Goal: Task Accomplishment & Management: Manage account settings

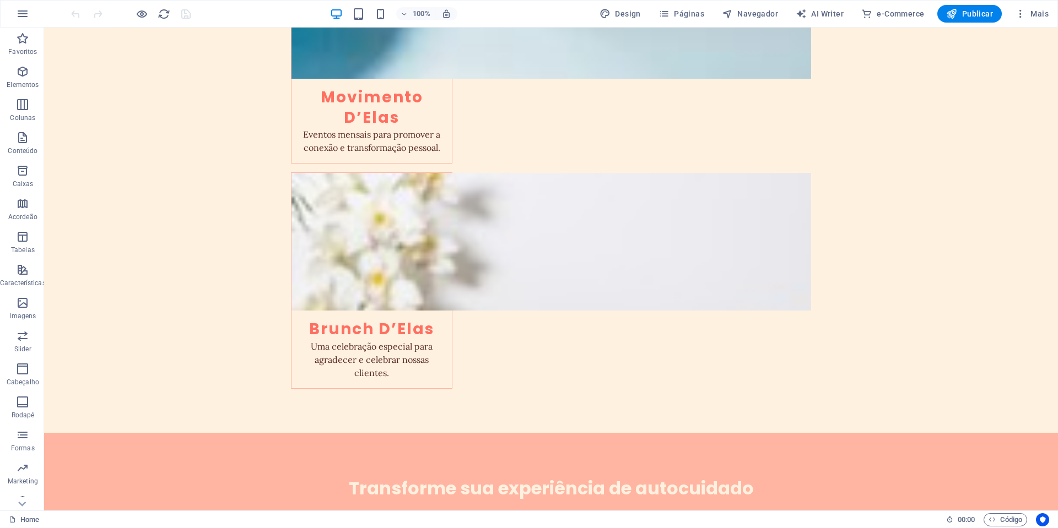
scroll to position [2373, 0]
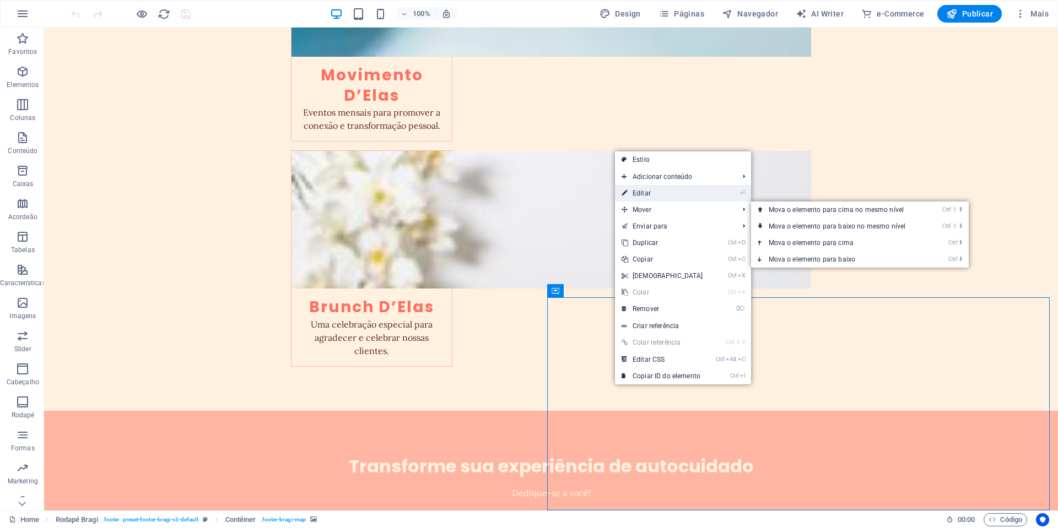
click at [650, 195] on link "⏎ Editar" at bounding box center [662, 193] width 95 height 17
select select "px"
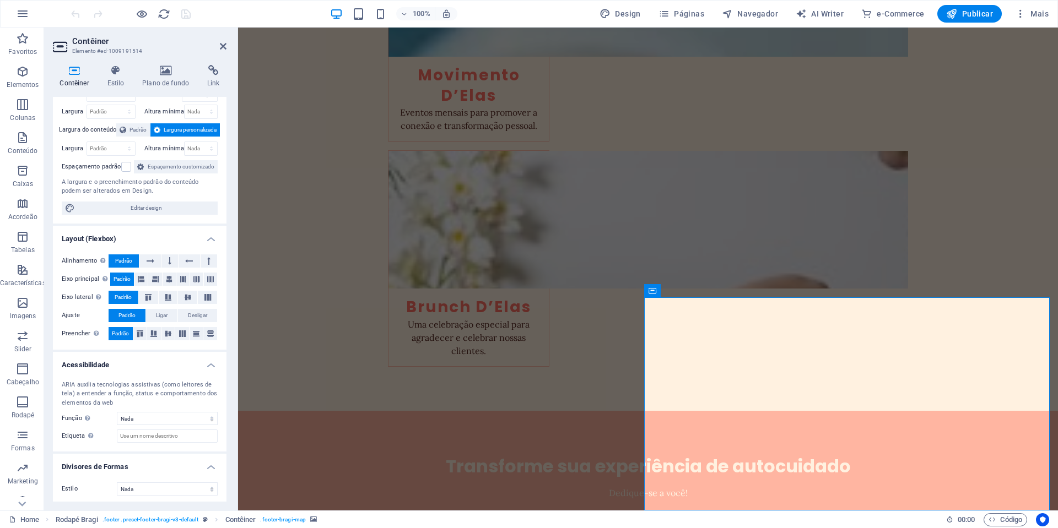
scroll to position [54, 0]
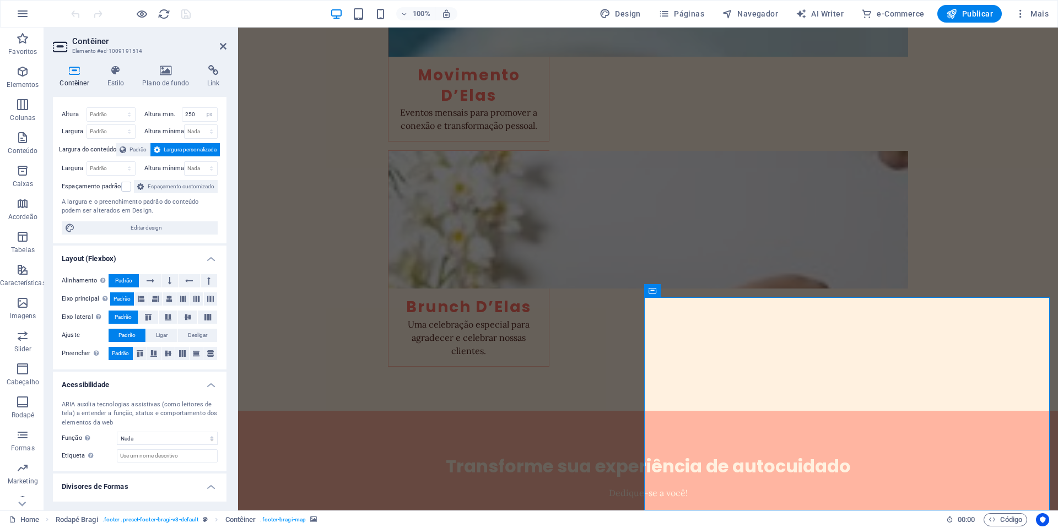
scroll to position [0, 0]
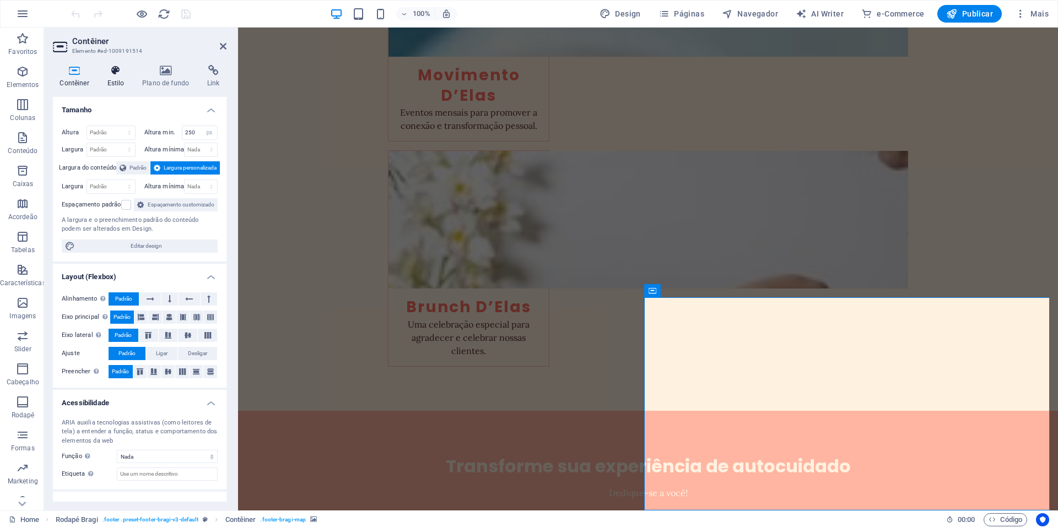
click at [127, 81] on h4 "Estilo" at bounding box center [117, 76] width 35 height 23
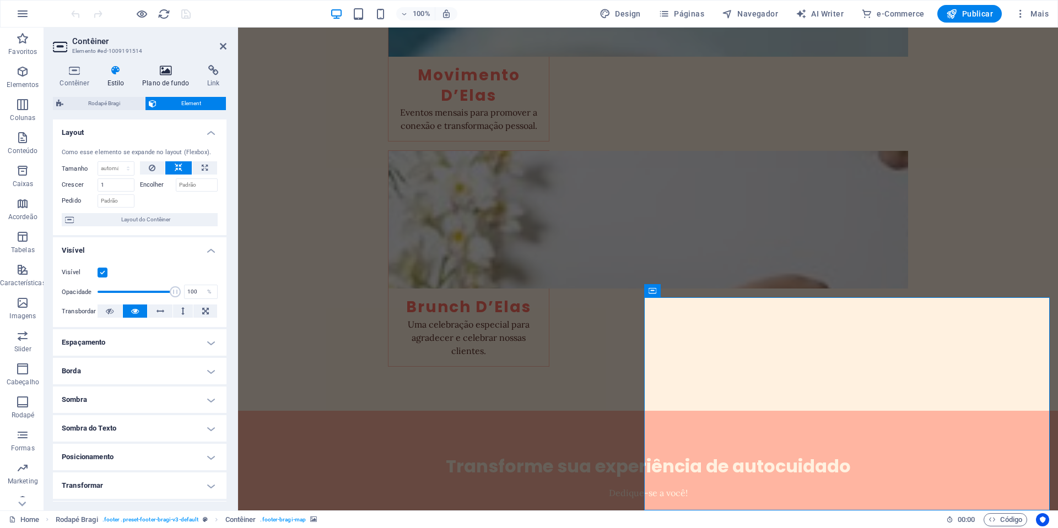
click at [160, 81] on h4 "Plano de fundo" at bounding box center [168, 76] width 65 height 23
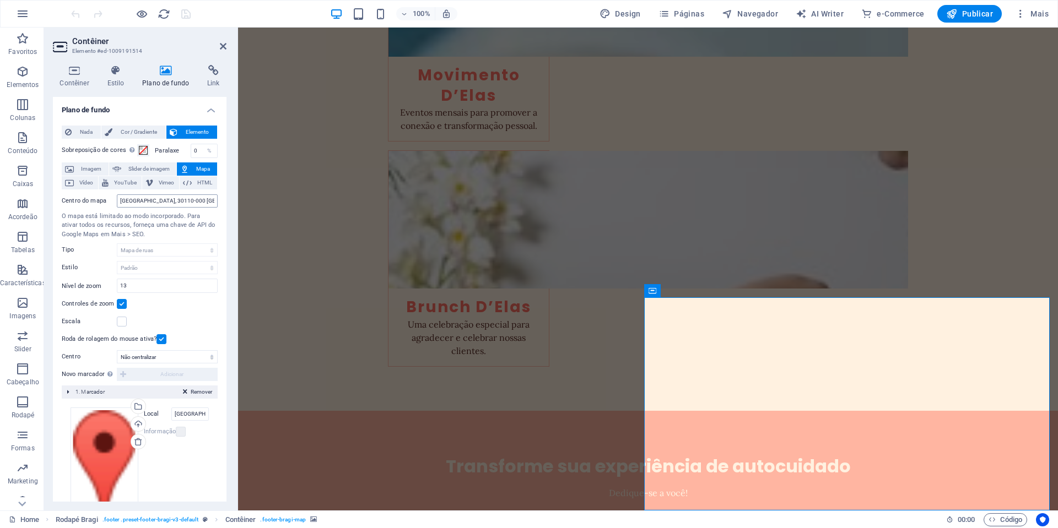
scroll to position [34, 0]
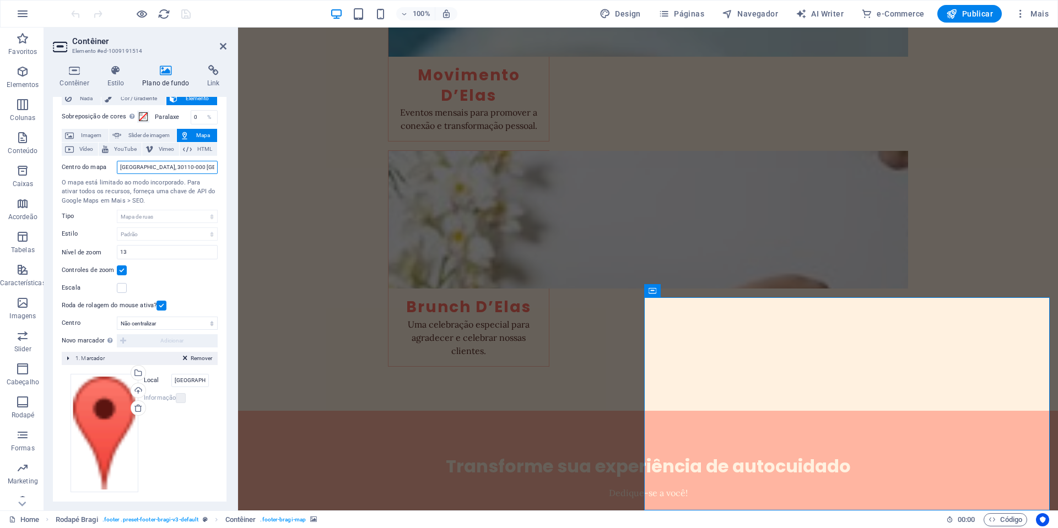
click at [146, 166] on input "[GEOGRAPHIC_DATA], 30110-000 [GEOGRAPHIC_DATA]" at bounding box center [167, 167] width 101 height 13
click at [154, 166] on input "[GEOGRAPHIC_DATA], 30110-000 [GEOGRAPHIC_DATA]" at bounding box center [167, 167] width 101 height 13
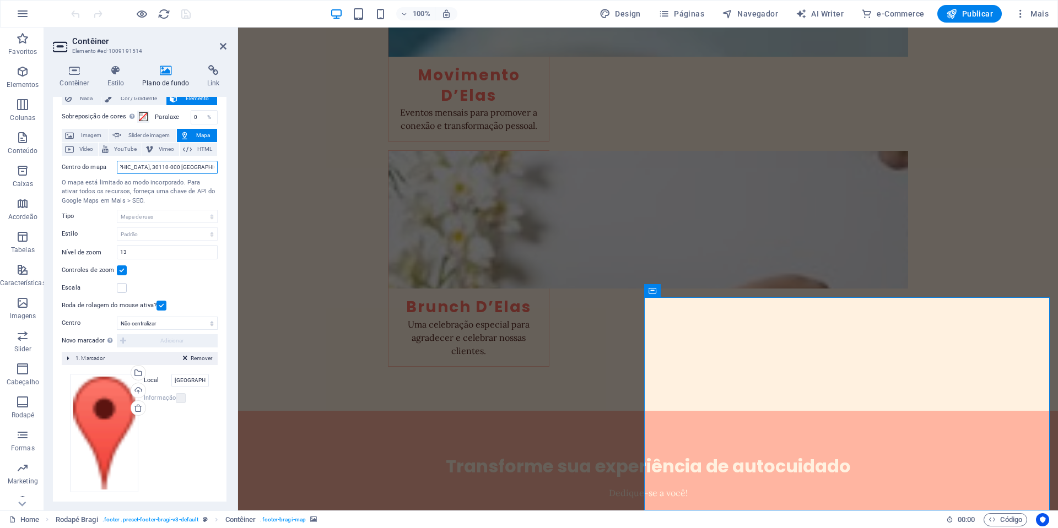
click at [154, 166] on input "[GEOGRAPHIC_DATA], 30110-000 [GEOGRAPHIC_DATA]" at bounding box center [167, 167] width 101 height 13
click at [148, 171] on input "[GEOGRAPHIC_DATA], 30110-000 [GEOGRAPHIC_DATA]" at bounding box center [167, 167] width 101 height 13
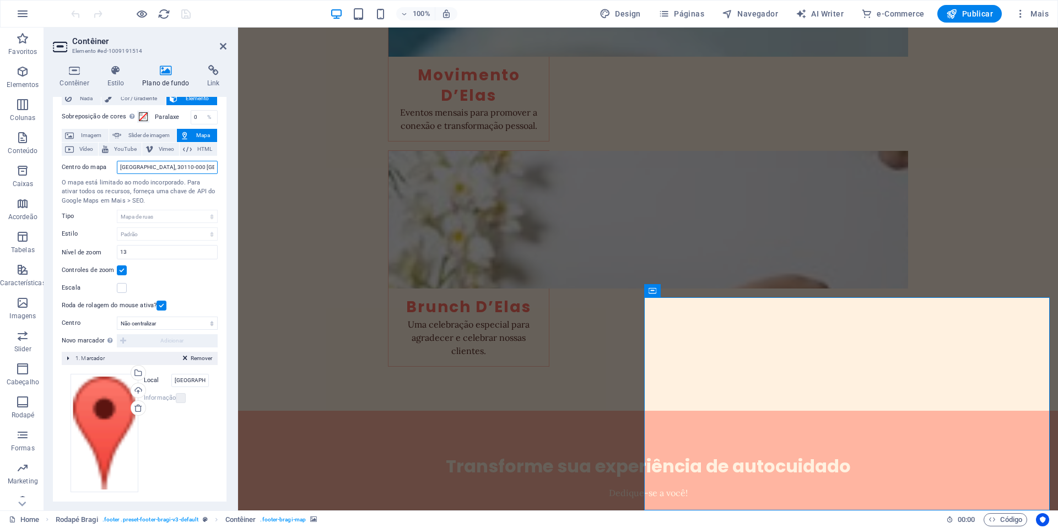
click at [148, 171] on input "[GEOGRAPHIC_DATA], 30110-000 [GEOGRAPHIC_DATA]" at bounding box center [167, 167] width 101 height 13
paste input "R. [STREET_ADDRESS]"
drag, startPoint x: 141, startPoint y: 169, endPoint x: 71, endPoint y: 171, distance: 69.5
click at [71, 171] on div "Centro do mapa R. [STREET_ADDRESS]" at bounding box center [140, 167] width 156 height 13
type input "R. [STREET_ADDRESS]"
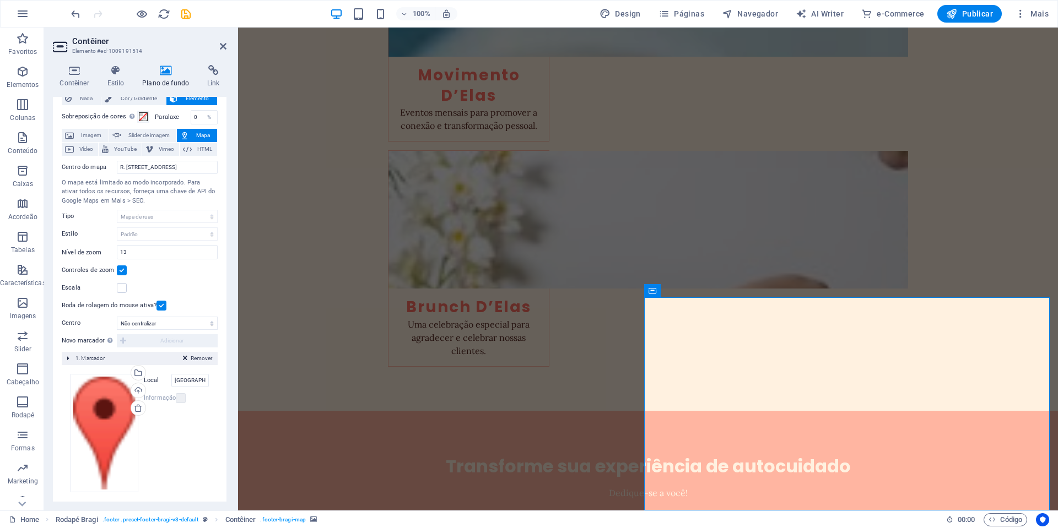
click at [161, 279] on div "Centro do mapa R. [STREET_ADDRESS] O mapa está limitado ao modo incorporado. Pa…" at bounding box center [140, 234] width 156 height 156
drag, startPoint x: 156, startPoint y: 256, endPoint x: 84, endPoint y: 245, distance: 73.6
click at [84, 245] on div "Centro do mapa R. [STREET_ADDRESS] O mapa está limitado ao modo incorporado. Pa…" at bounding box center [140, 234] width 156 height 156
click at [185, 271] on div "Controles de zoom" at bounding box center [140, 270] width 156 height 13
drag, startPoint x: 131, startPoint y: 253, endPoint x: 108, endPoint y: 253, distance: 22.6
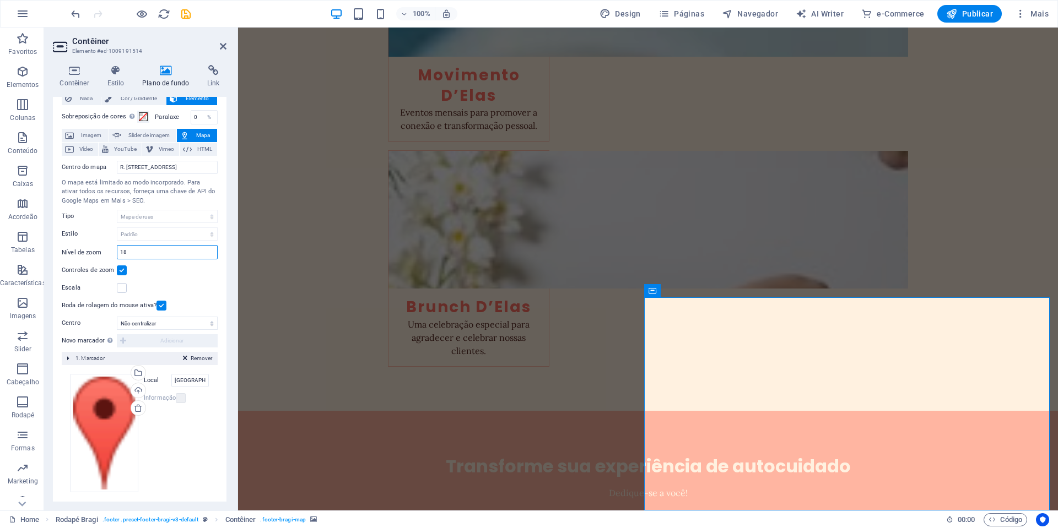
click at [108, 253] on div "Nível de zoom 18" at bounding box center [140, 252] width 156 height 14
drag, startPoint x: 159, startPoint y: 249, endPoint x: 79, endPoint y: 249, distance: 79.9
click at [79, 249] on div "Nível de zoom 15" at bounding box center [140, 252] width 156 height 14
type input "18"
click at [160, 167] on input "R. [STREET_ADDRESS]" at bounding box center [167, 167] width 101 height 13
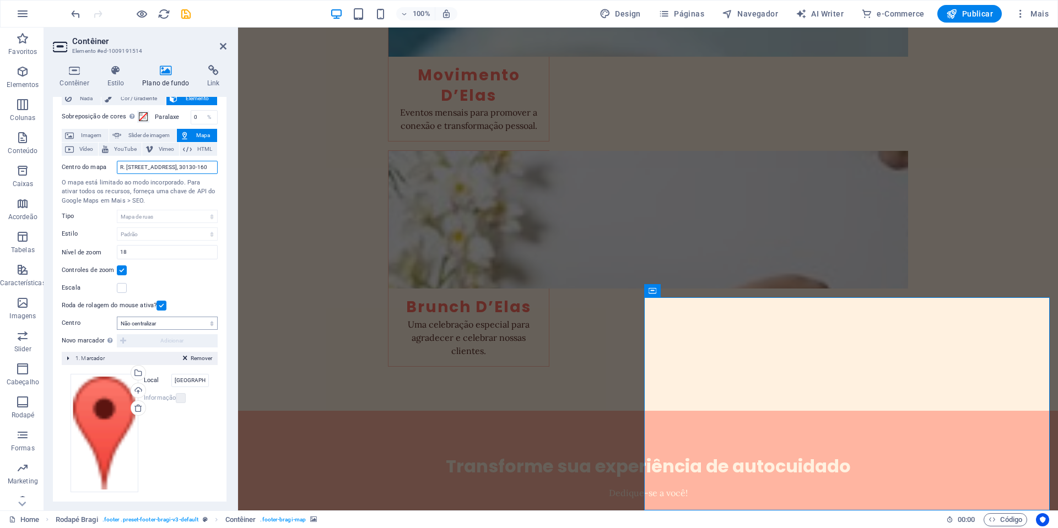
type input "R. [STREET_ADDRESS], 30130-160"
click at [164, 326] on select "Não centralizar Centralizar marcadores Marcadores de centro e zoom" at bounding box center [167, 323] width 101 height 13
click at [117, 317] on select "Não centralizar Centralizar marcadores Marcadores de centro e zoom" at bounding box center [167, 323] width 101 height 13
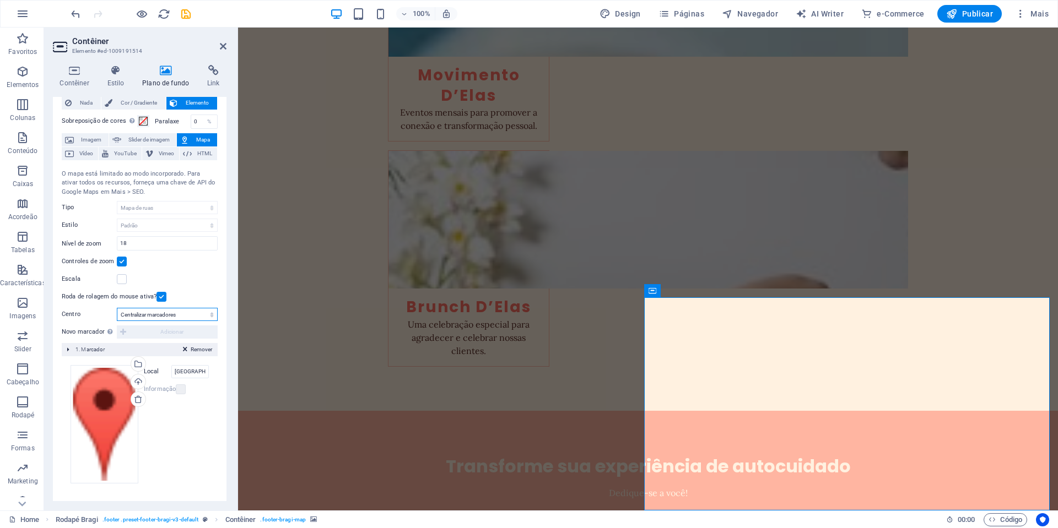
scroll to position [21, 0]
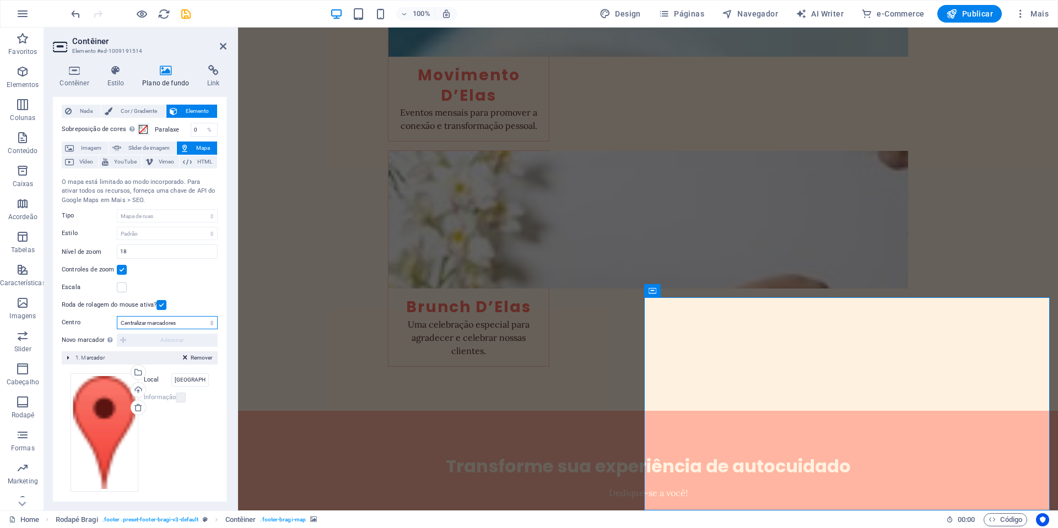
click at [163, 326] on select "Não centralizar Centralizar marcadores Marcadores de centro e zoom" at bounding box center [167, 322] width 101 height 13
select select "0"
click at [117, 317] on select "Não centralizar Centralizar marcadores Marcadores de centro e zoom" at bounding box center [167, 322] width 101 height 13
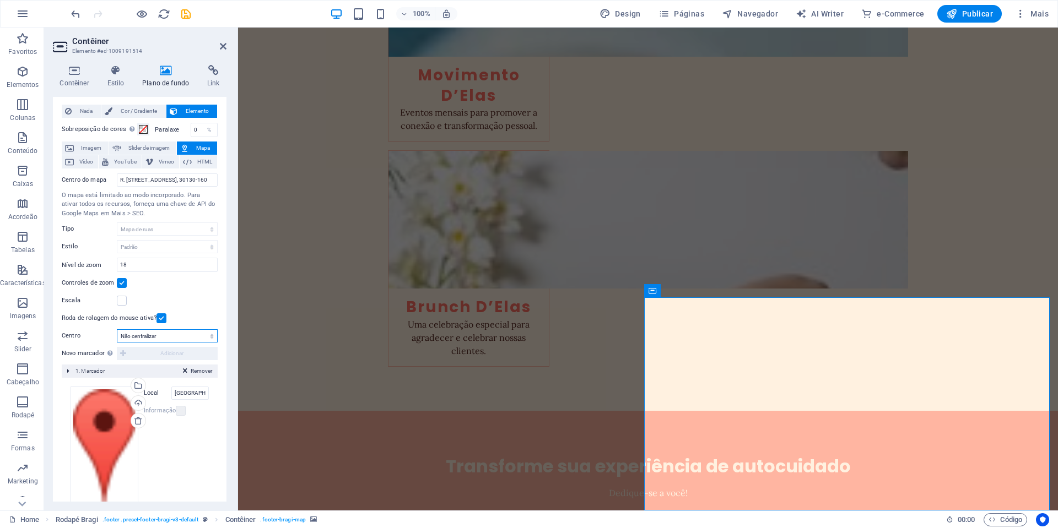
scroll to position [34, 0]
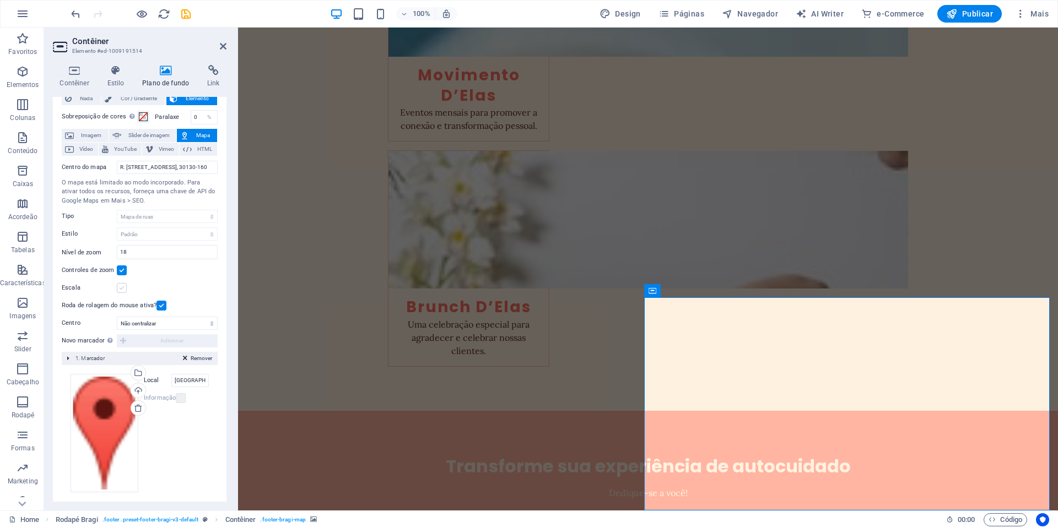
click at [121, 289] on label at bounding box center [122, 288] width 10 height 10
click at [0, 0] on input "Escala" at bounding box center [0, 0] width 0 height 0
click at [121, 289] on label at bounding box center [122, 288] width 10 height 10
click at [0, 0] on input "Escala" at bounding box center [0, 0] width 0 height 0
click at [180, 383] on input "[GEOGRAPHIC_DATA], 30110-000 [GEOGRAPHIC_DATA]" at bounding box center [189, 380] width 37 height 13
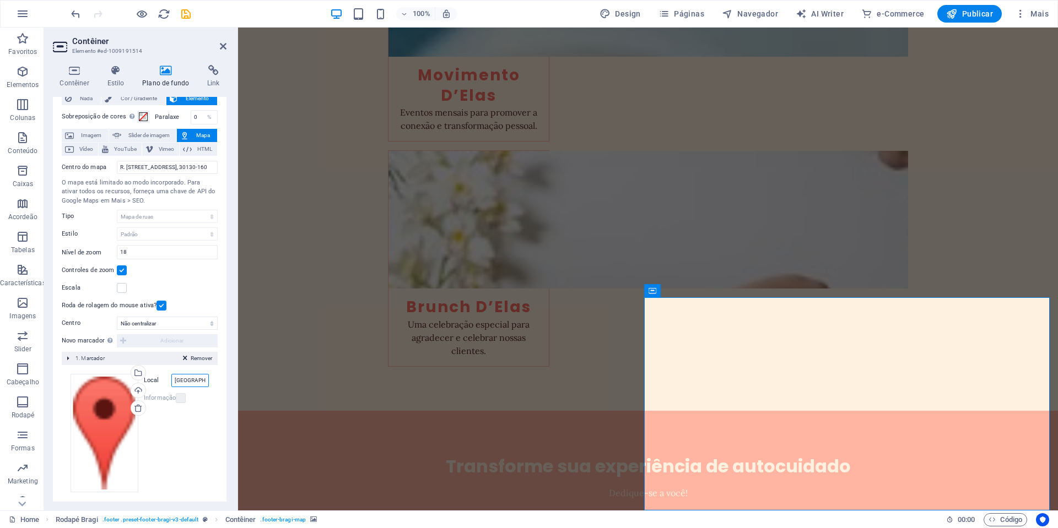
click at [180, 383] on input "[GEOGRAPHIC_DATA], 30110-000 [GEOGRAPHIC_DATA]" at bounding box center [189, 380] width 37 height 13
paste input "R. [STREET_ADDRESS]"
type input "R. [STREET_ADDRESS]"
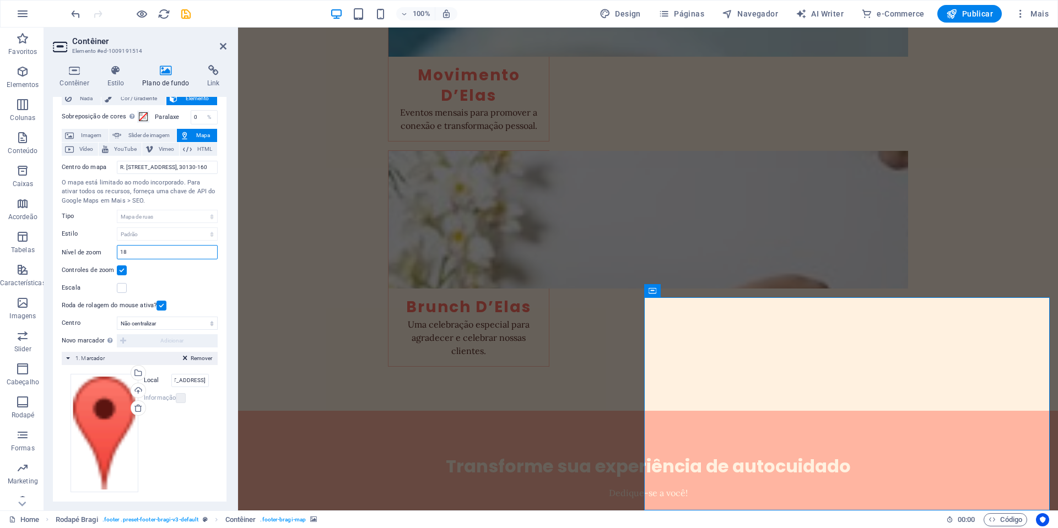
scroll to position [0, 0]
drag, startPoint x: 133, startPoint y: 256, endPoint x: 95, endPoint y: 251, distance: 39.0
click at [95, 251] on div "Nível de zoom 18" at bounding box center [140, 252] width 156 height 14
drag, startPoint x: 148, startPoint y: 251, endPoint x: 93, endPoint y: 251, distance: 55.1
click at [93, 251] on div "Nível de zoom 10" at bounding box center [140, 252] width 156 height 14
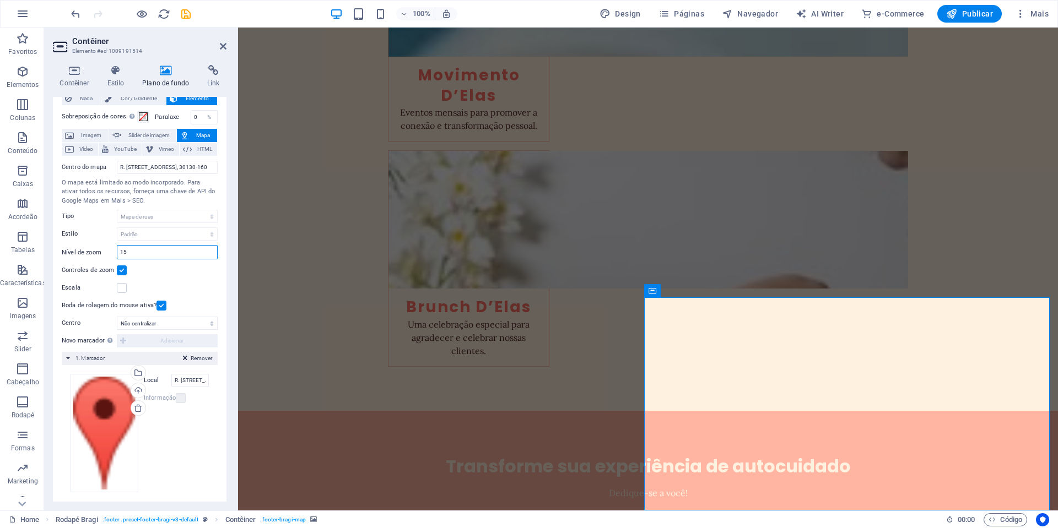
drag, startPoint x: 137, startPoint y: 251, endPoint x: 102, endPoint y: 252, distance: 34.7
click at [102, 252] on div "Nível de zoom 15" at bounding box center [140, 252] width 156 height 14
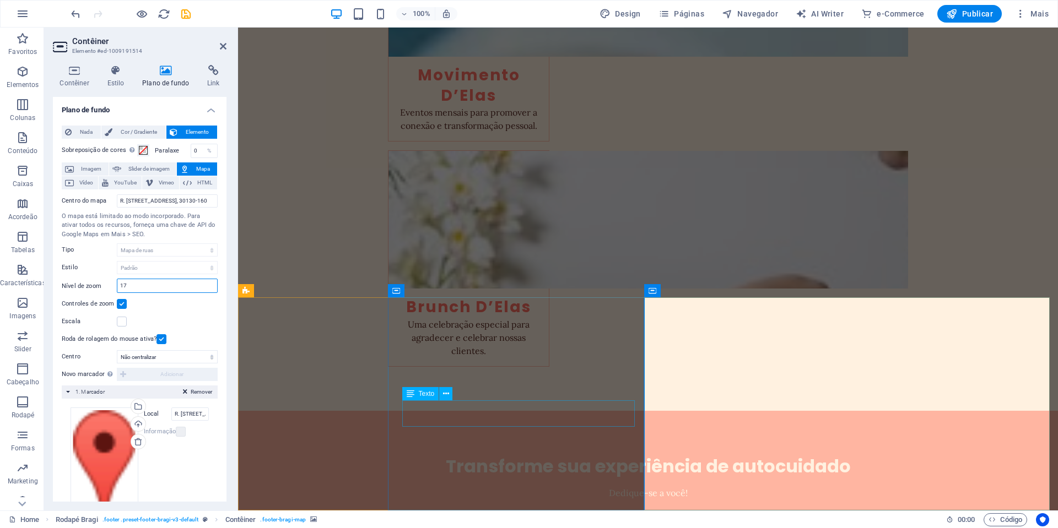
type input "17"
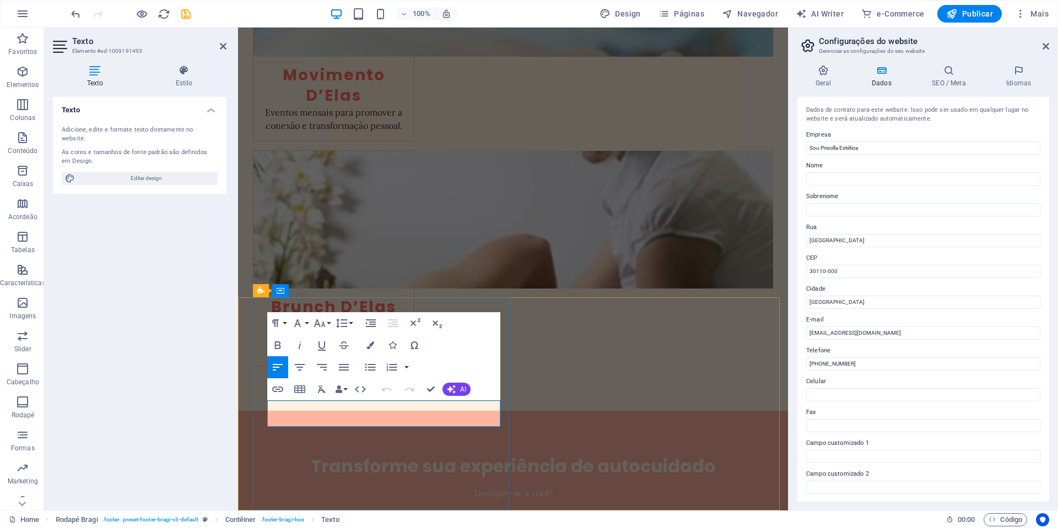
scroll to position [2360, 0]
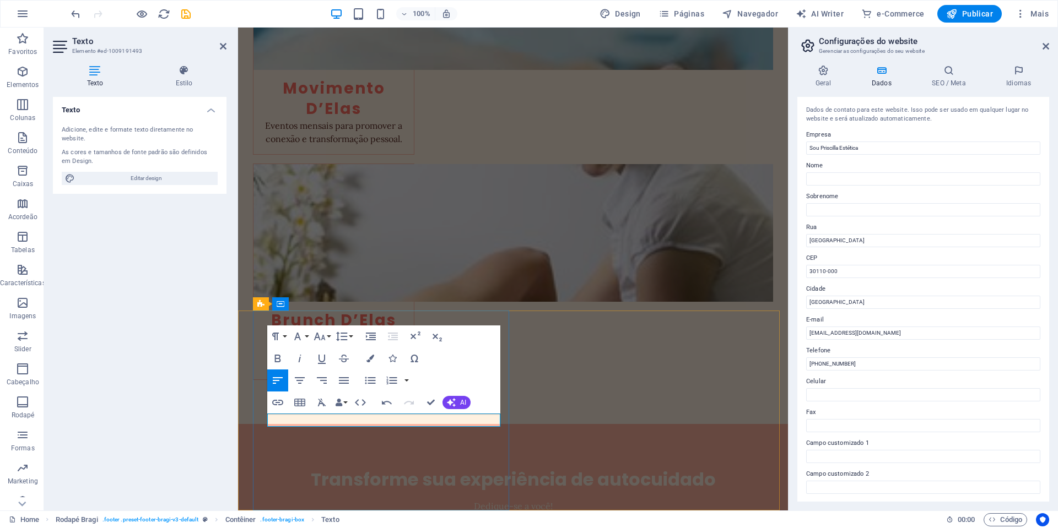
drag, startPoint x: 388, startPoint y: 419, endPoint x: 268, endPoint y: 419, distance: 120.1
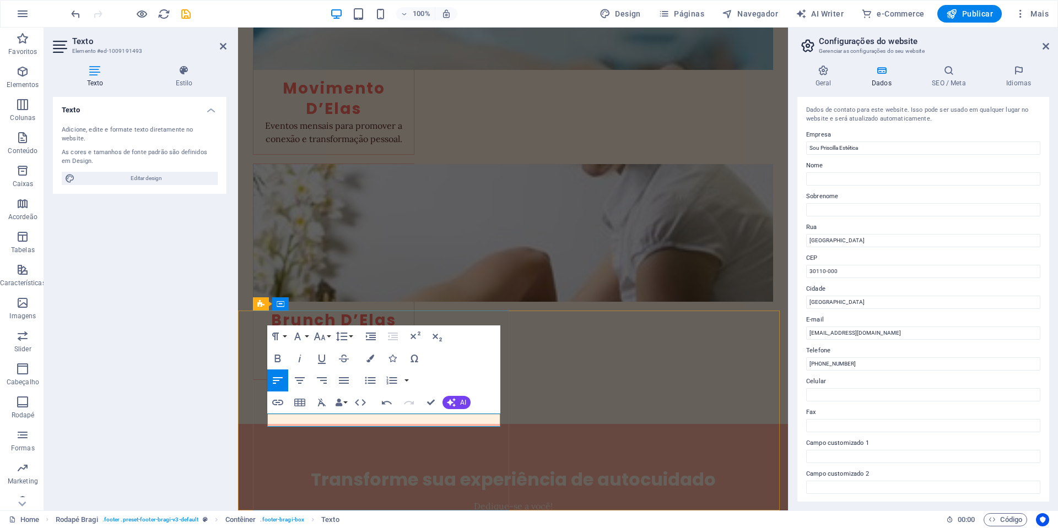
scroll to position [2373, 0]
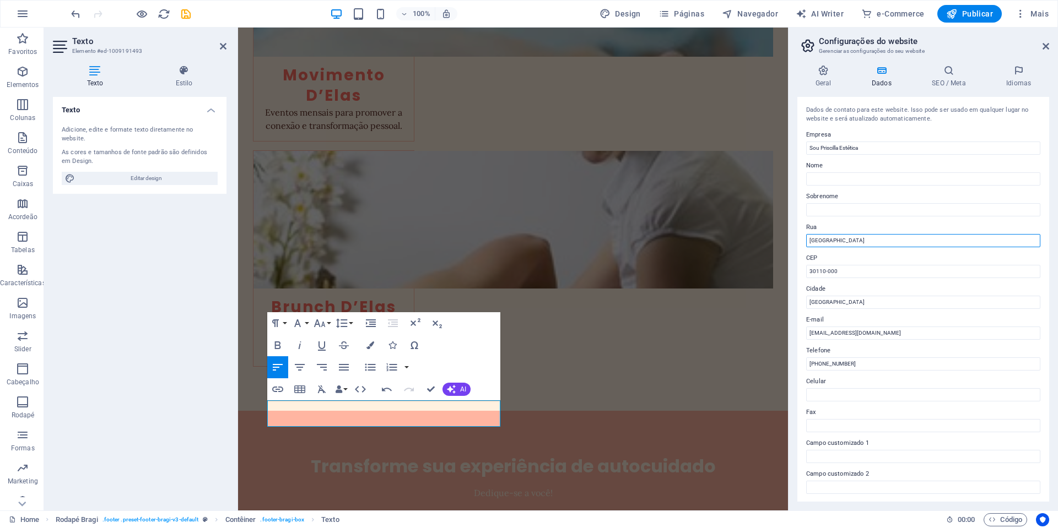
drag, startPoint x: 1104, startPoint y: 264, endPoint x: 687, endPoint y: 237, distance: 418.0
click at [881, 244] on input "[GEOGRAPHIC_DATA]" at bounding box center [923, 240] width 234 height 13
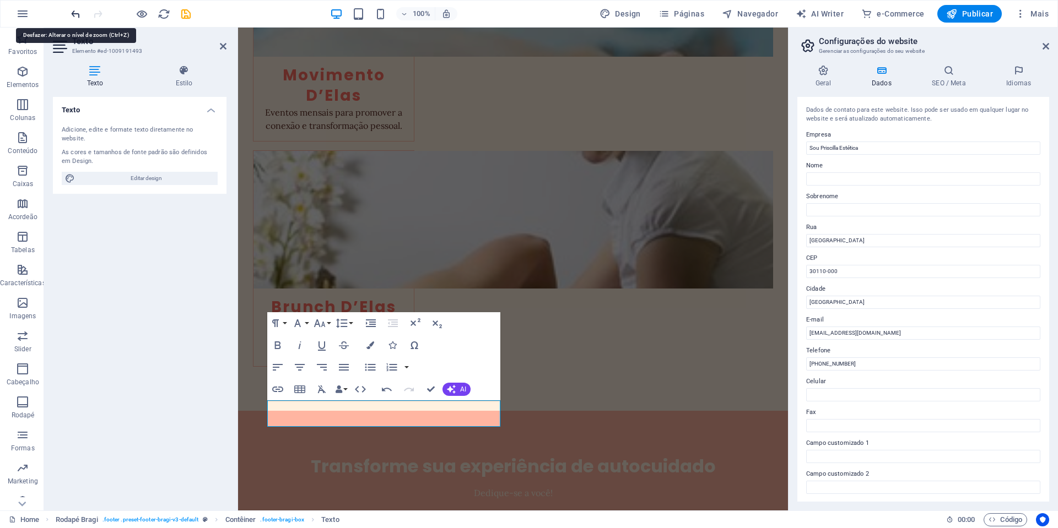
click at [74, 18] on icon "undo" at bounding box center [75, 14] width 13 height 13
click at [855, 185] on input "Nome" at bounding box center [923, 178] width 234 height 13
click at [873, 276] on input "30110-000" at bounding box center [923, 271] width 234 height 13
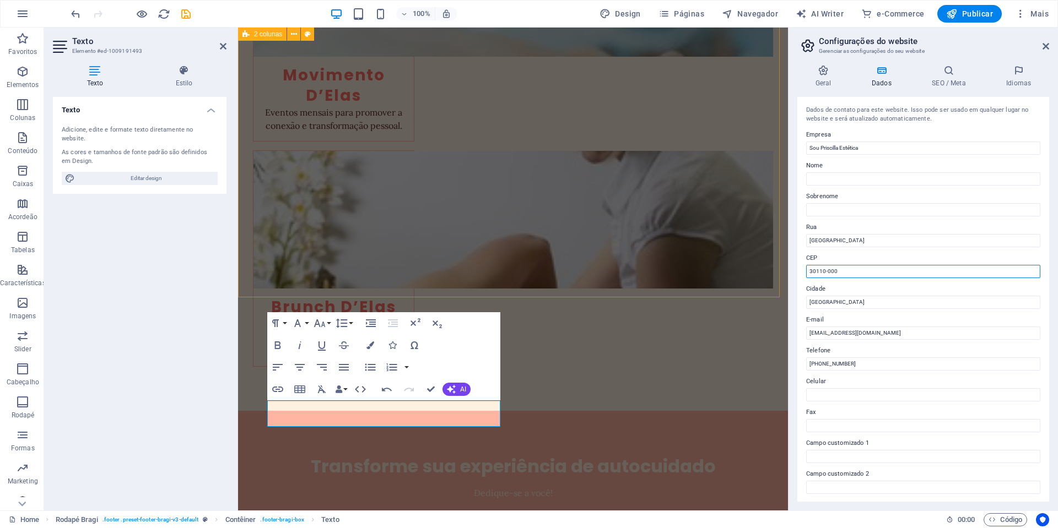
drag, startPoint x: 1119, startPoint y: 301, endPoint x: 751, endPoint y: 266, distance: 369.8
click at [849, 304] on input "[GEOGRAPHIC_DATA]" at bounding box center [923, 302] width 234 height 13
drag, startPoint x: 1094, startPoint y: 302, endPoint x: 784, endPoint y: 270, distance: 311.9
type input "30130-160"
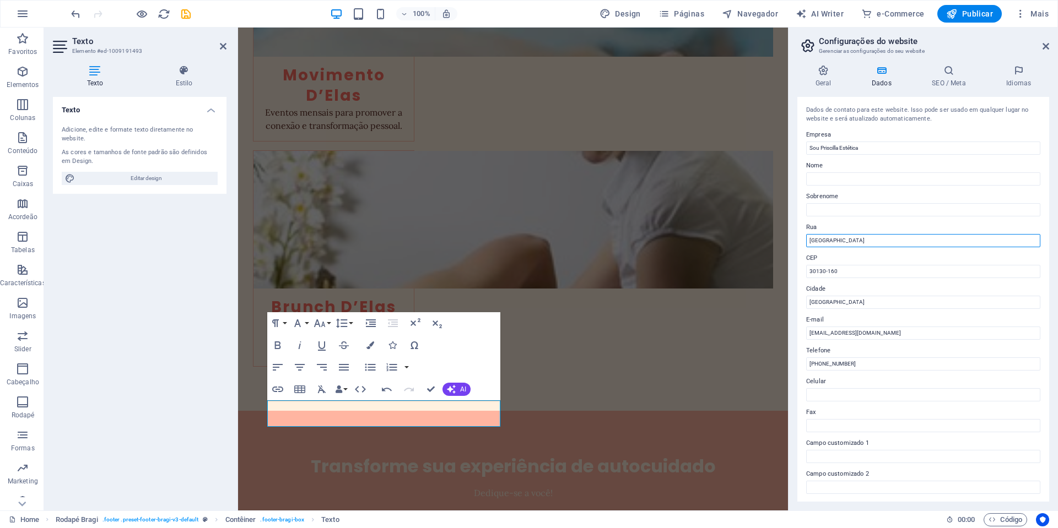
click at [892, 238] on input "[GEOGRAPHIC_DATA]" at bounding box center [923, 240] width 234 height 13
drag, startPoint x: 1126, startPoint y: 269, endPoint x: 784, endPoint y: 242, distance: 343.8
type input "R"
type input "[GEOGRAPHIC_DATA], 601"
click at [906, 334] on input "[EMAIL_ADDRESS][DOMAIN_NAME]" at bounding box center [923, 333] width 234 height 13
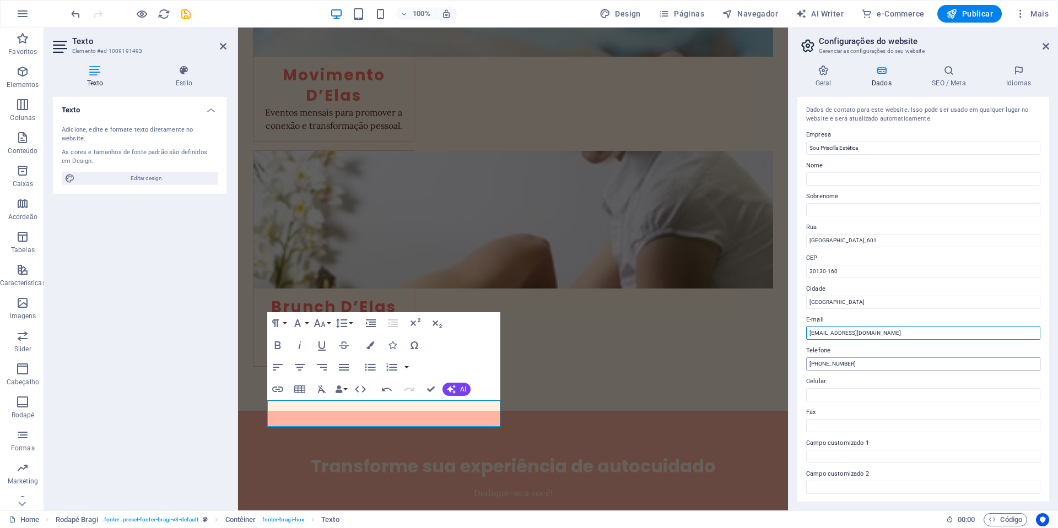
type input "[EMAIL_ADDRESS][DOMAIN_NAME]"
drag, startPoint x: 1094, startPoint y: 386, endPoint x: 771, endPoint y: 356, distance: 324.3
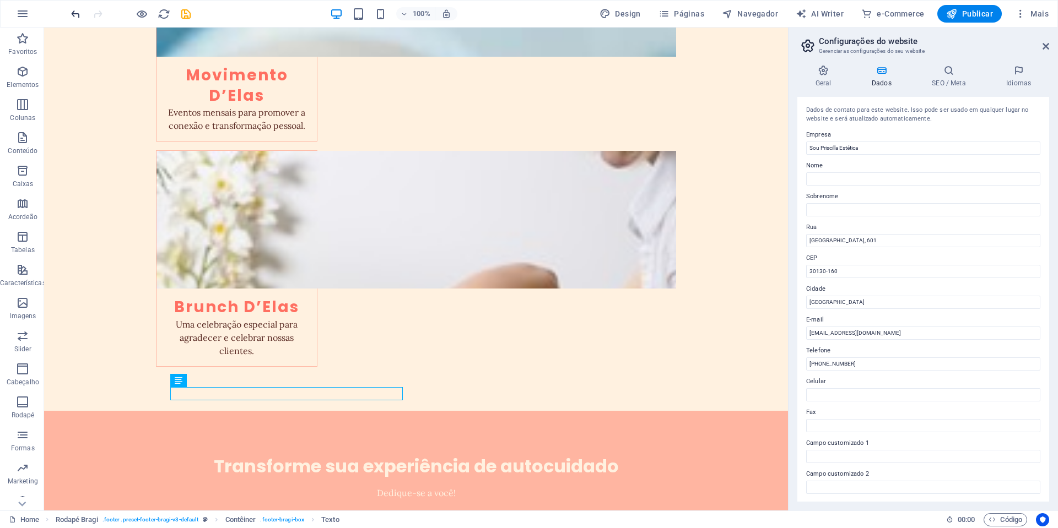
click at [73, 12] on icon "undo" at bounding box center [75, 14] width 13 height 13
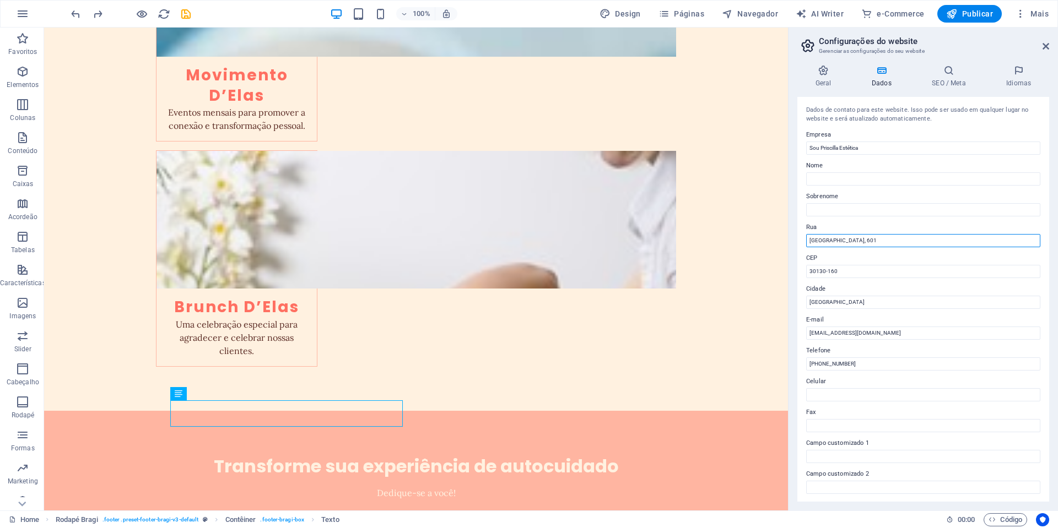
click at [900, 239] on input "[GEOGRAPHIC_DATA], 601" at bounding box center [923, 240] width 234 height 13
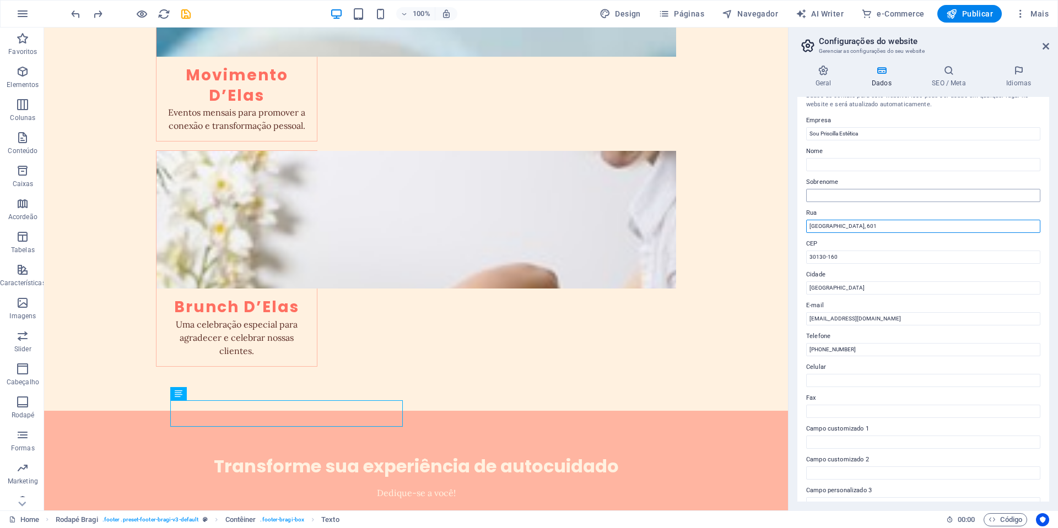
scroll to position [0, 0]
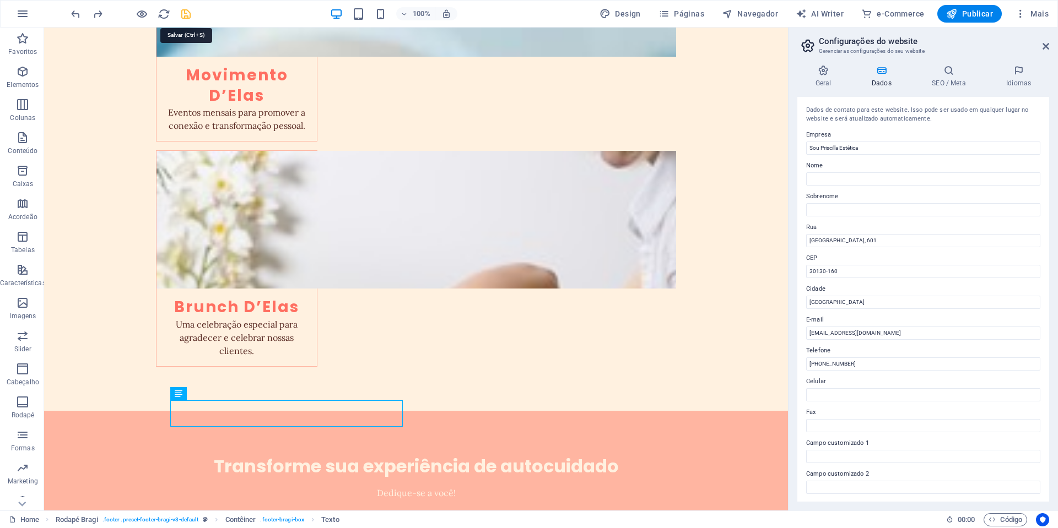
click at [183, 15] on icon "save" at bounding box center [186, 14] width 13 height 13
checkbox input "false"
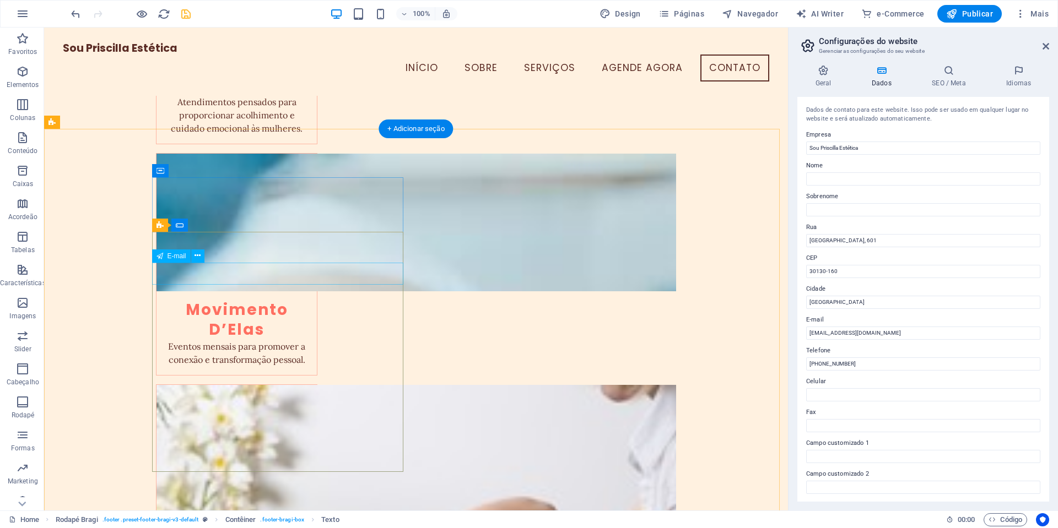
scroll to position [2095, 0]
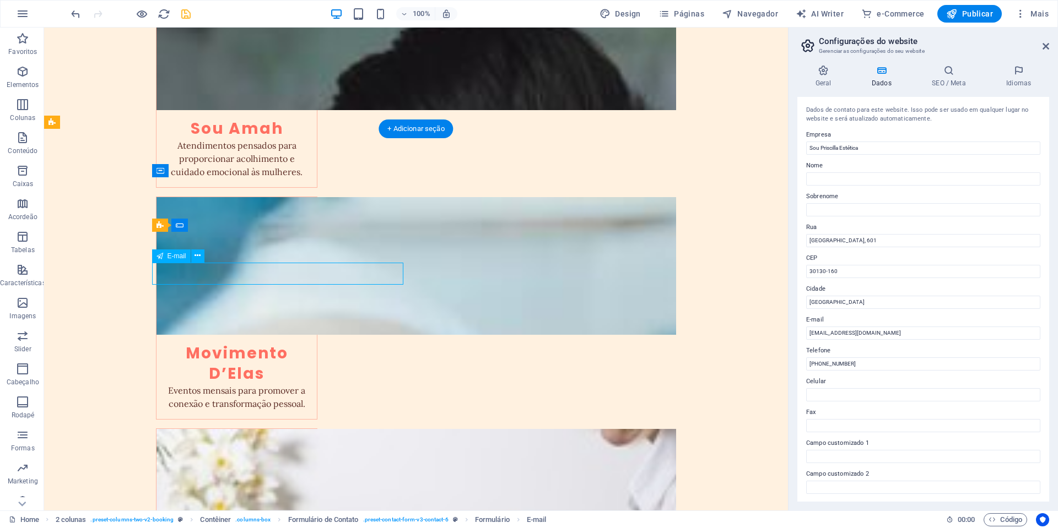
scroll to position [2151, 0]
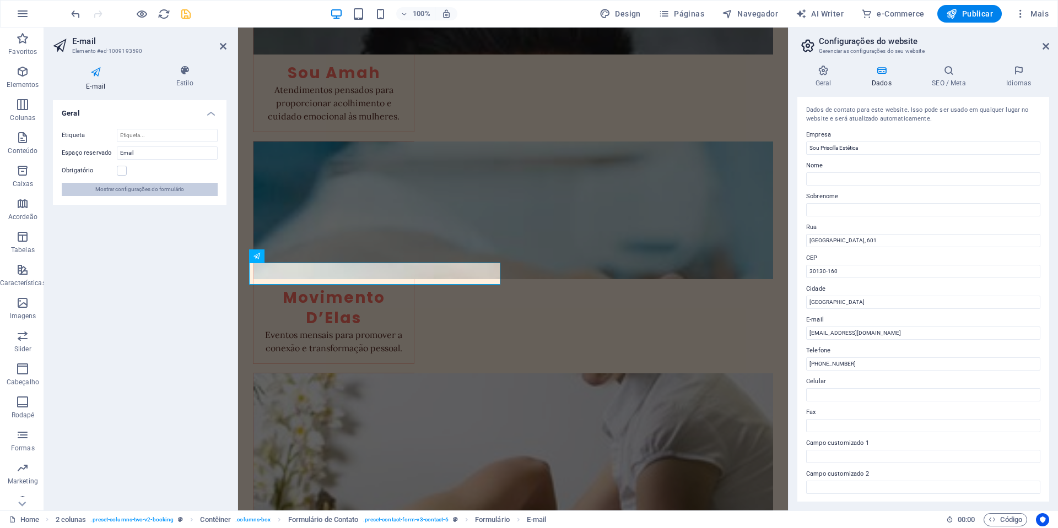
click at [125, 191] on span "Mostrar configurações do formulário" at bounding box center [139, 189] width 89 height 13
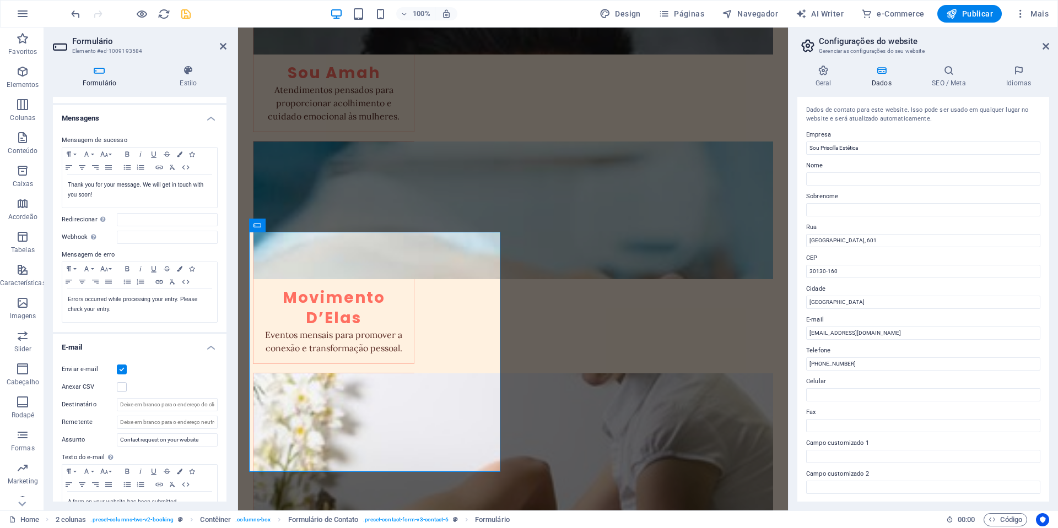
scroll to position [110, 0]
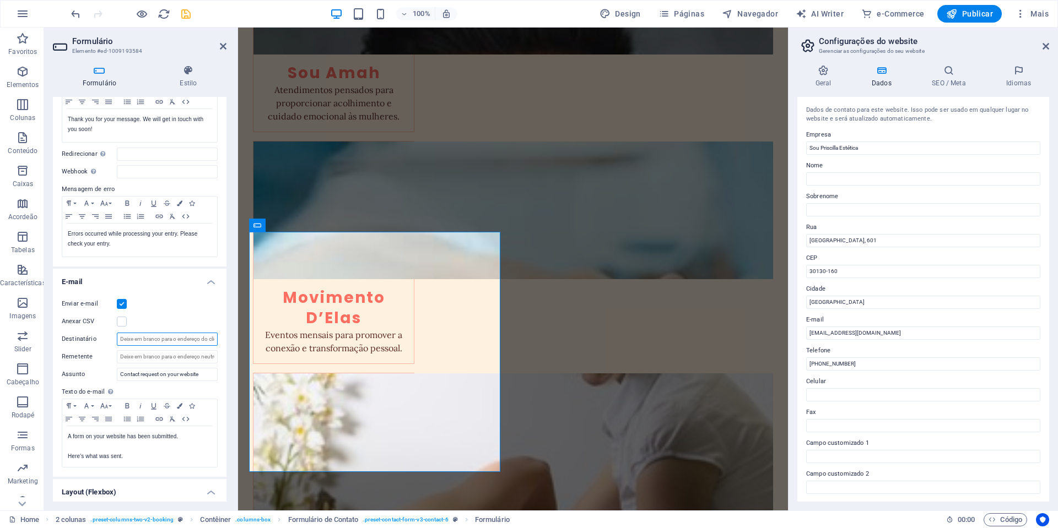
click at [129, 342] on input "Destinatário" at bounding box center [167, 339] width 101 height 13
type input "[EMAIL_ADDRESS][DOMAIN_NAME]"
click at [154, 360] on input "Remetente" at bounding box center [167, 356] width 101 height 13
click at [116, 335] on div "Destinatário [EMAIL_ADDRESS][DOMAIN_NAME]" at bounding box center [140, 339] width 156 height 13
click at [142, 356] on input "Remetente" at bounding box center [167, 356] width 101 height 13
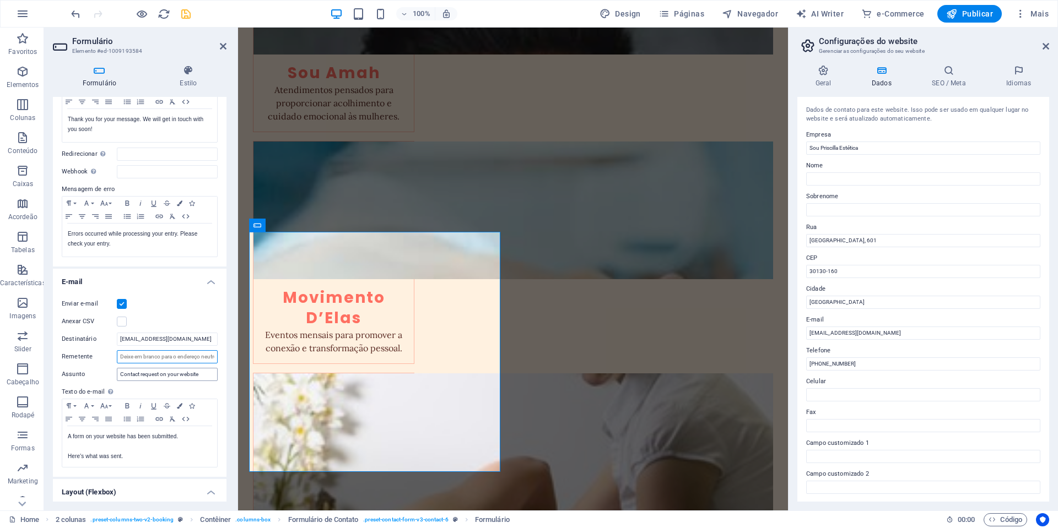
paste input "[EMAIL_ADDRESS][DOMAIN_NAME]"
type input "[EMAIL_ADDRESS][DOMAIN_NAME]"
click at [150, 374] on input "Contact request on your website" at bounding box center [167, 374] width 101 height 13
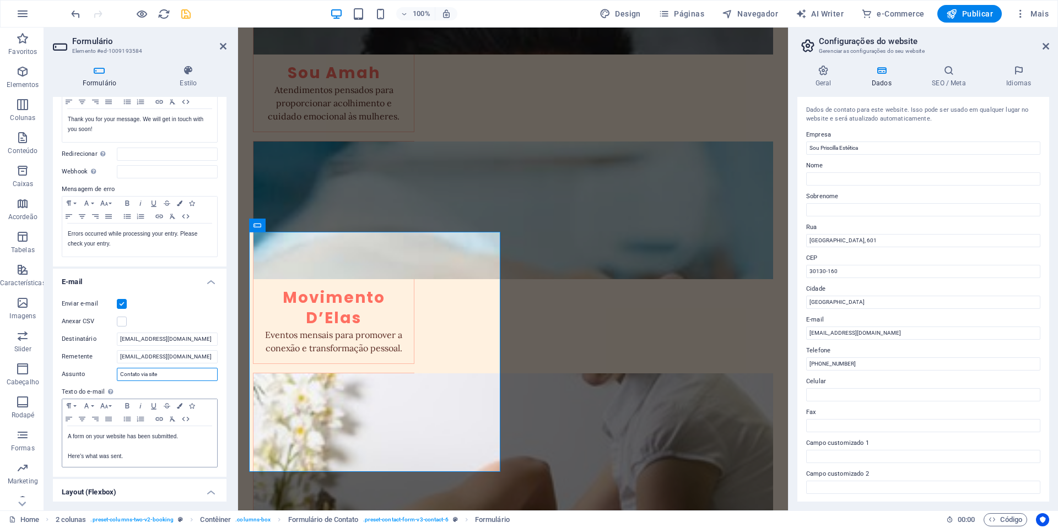
type input "Contato via site"
click at [152, 450] on p at bounding box center [140, 447] width 144 height 10
drag, startPoint x: 184, startPoint y: 440, endPoint x: 66, endPoint y: 434, distance: 118.6
click at [66, 434] on div "A form on your website has been submitted. Here's what was sent." at bounding box center [139, 446] width 155 height 41
drag, startPoint x: 112, startPoint y: 460, endPoint x: 61, endPoint y: 461, distance: 51.2
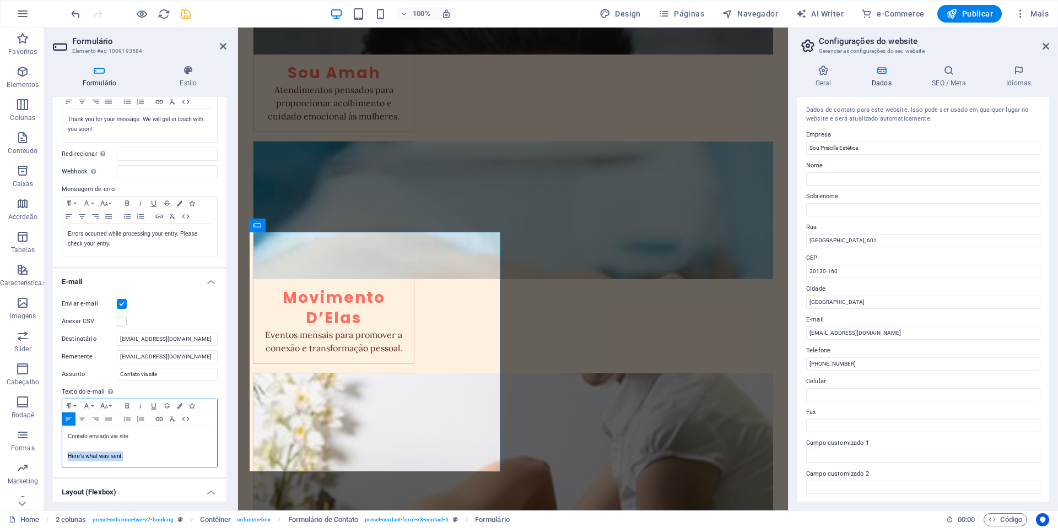
click at [61, 461] on div "Enviar e-mail Anexar CSV Destinatário [EMAIL_ADDRESS][DOMAIN_NAME] Remetente [E…" at bounding box center [140, 383] width 174 height 188
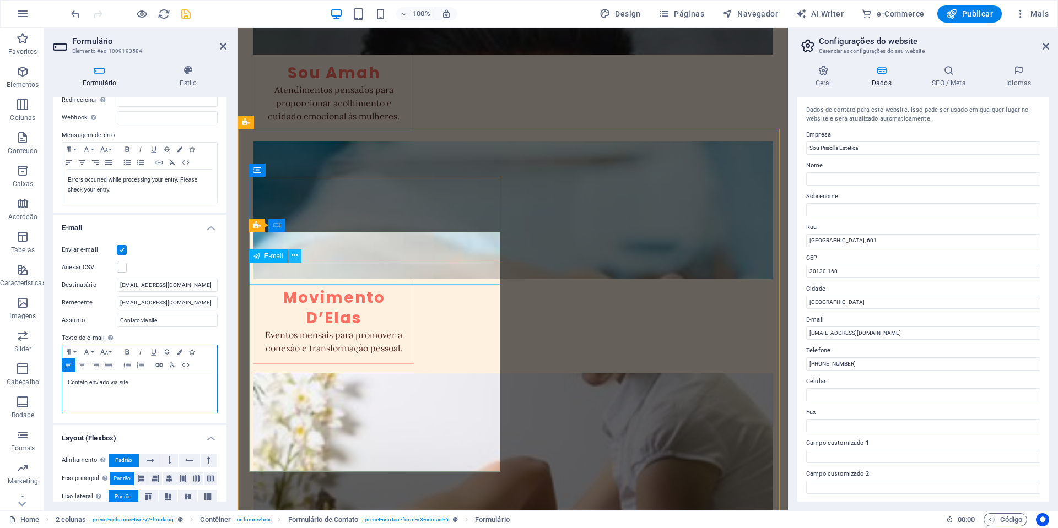
scroll to position [165, 0]
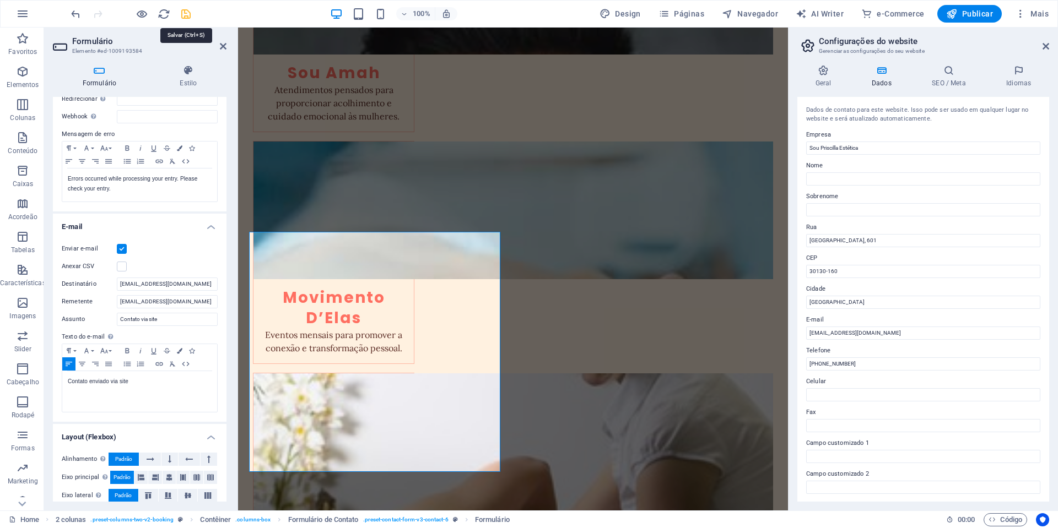
click at [186, 14] on icon "save" at bounding box center [186, 14] width 13 height 13
checkbox input "false"
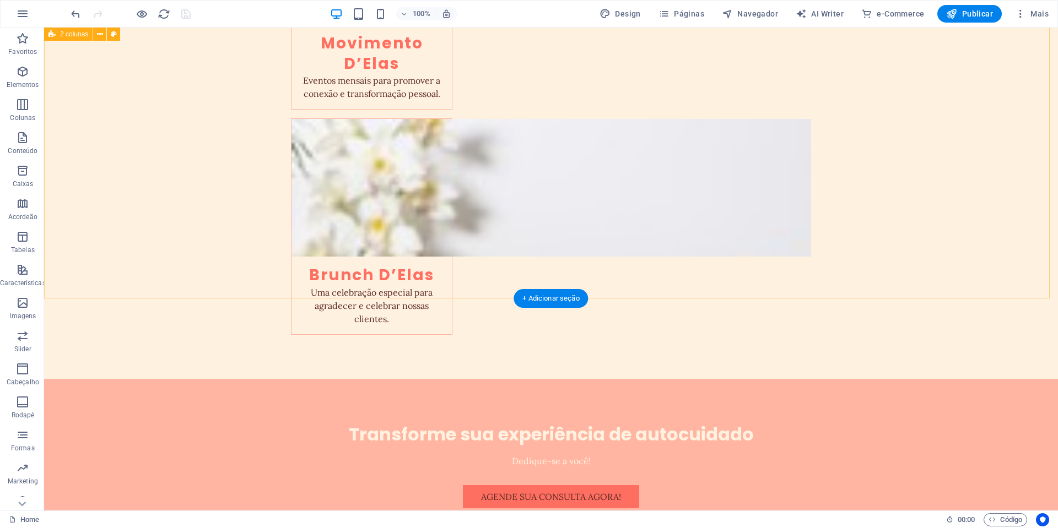
scroll to position [2373, 0]
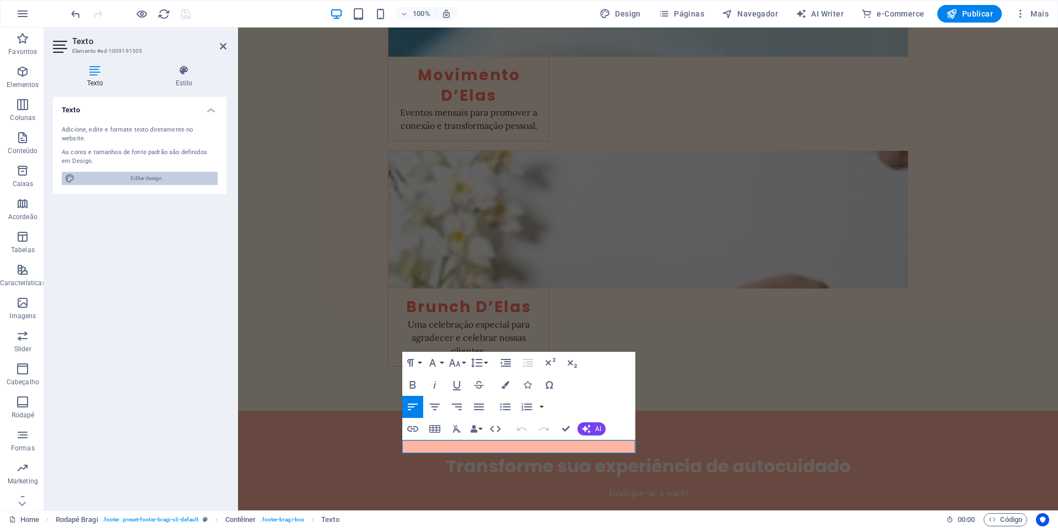
click at [153, 172] on span "Editar design" at bounding box center [146, 178] width 136 height 13
select select "px"
select select "200"
select select "px"
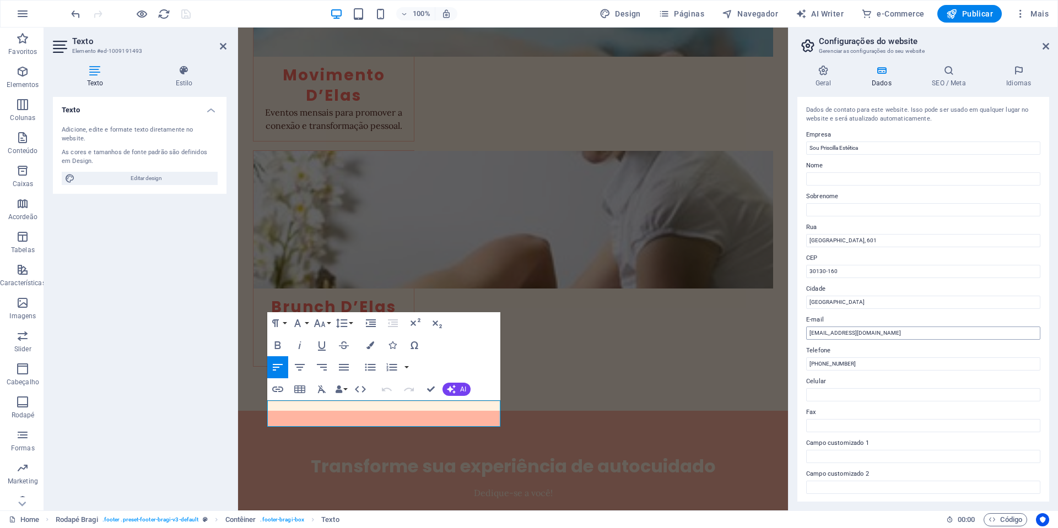
click at [877, 331] on input "[EMAIL_ADDRESS][DOMAIN_NAME]" at bounding box center [923, 333] width 234 height 13
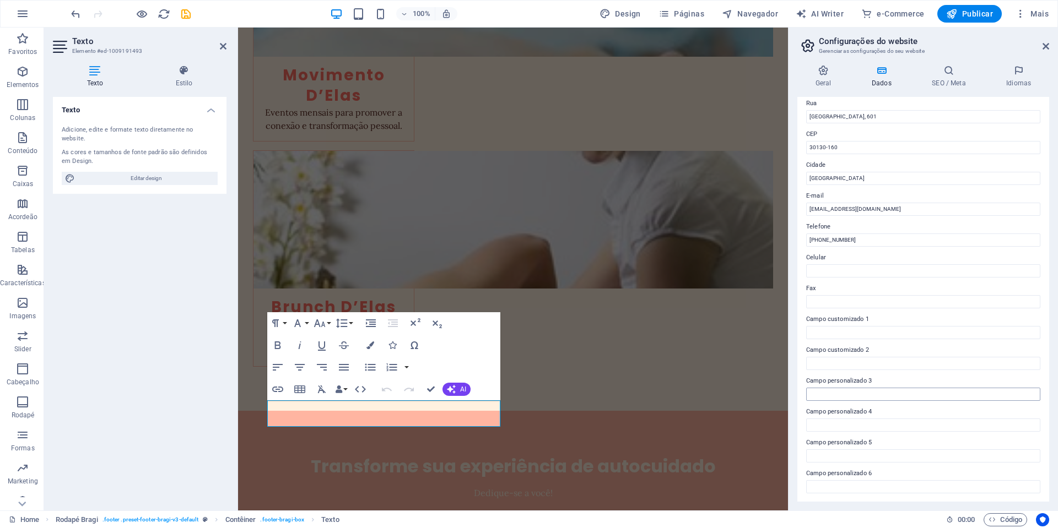
scroll to position [125, 0]
type input "[EMAIL_ADDRESS][DOMAIN_NAME]"
click at [886, 329] on input "Campo customizado 1" at bounding box center [923, 332] width 234 height 13
type input "@soupriscillaestetica"
click at [183, 13] on icon "save" at bounding box center [186, 14] width 13 height 13
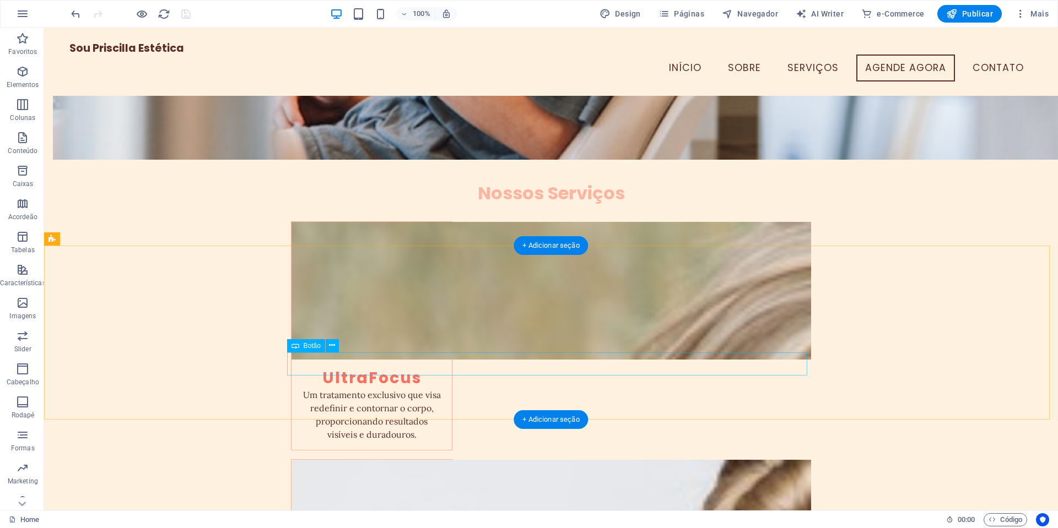
scroll to position [991, 0]
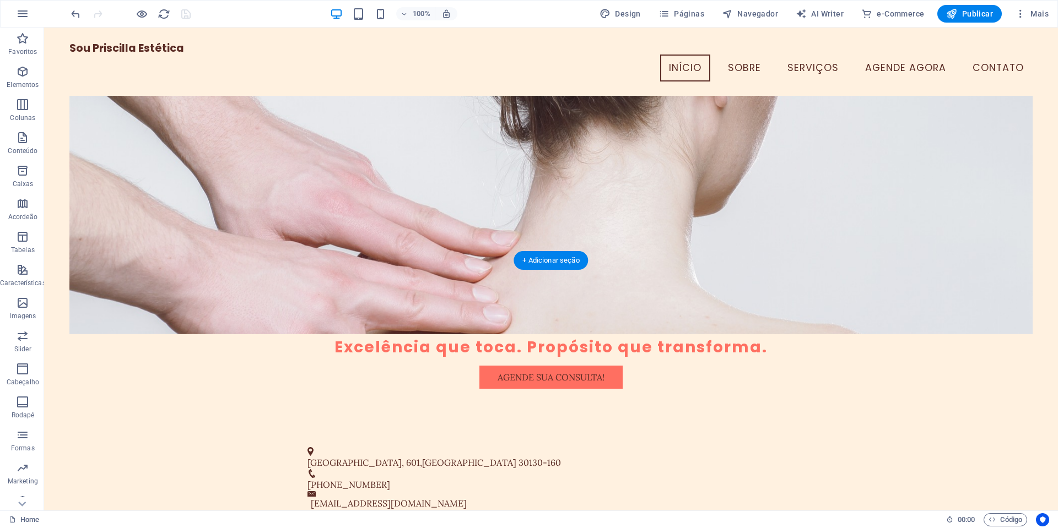
scroll to position [0, 0]
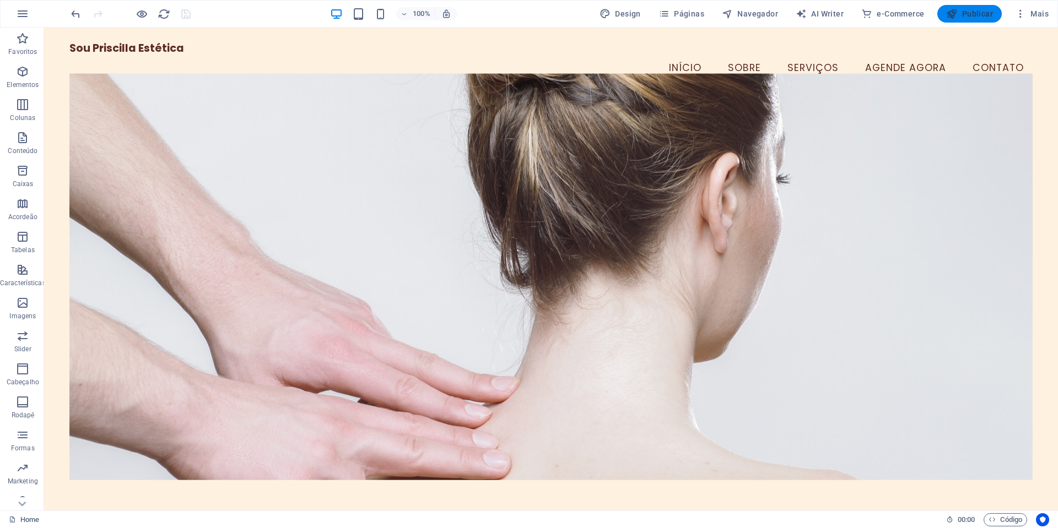
click at [979, 14] on span "Publicar" at bounding box center [969, 13] width 47 height 11
